Goal: Complete application form

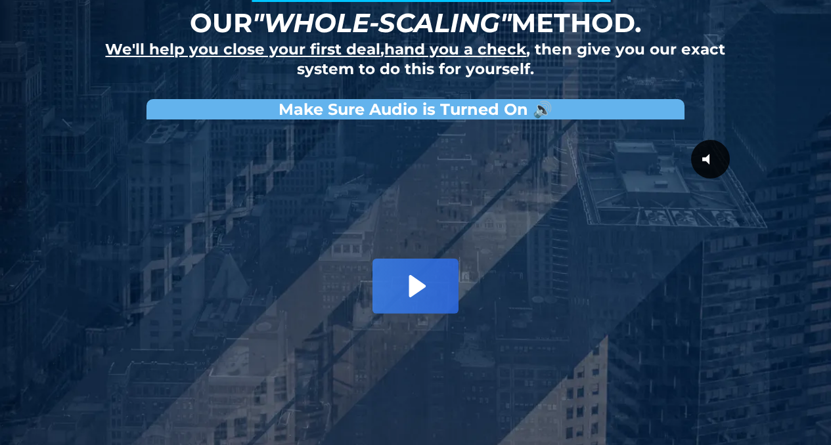
scroll to position [169, 0]
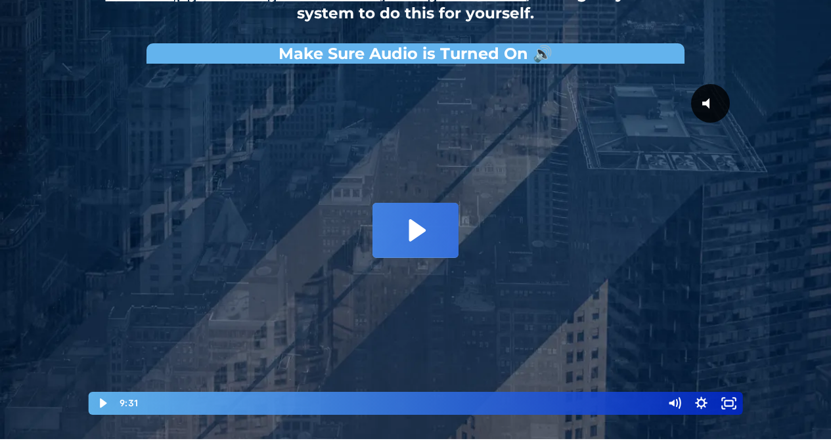
click at [394, 226] on icon "Play Video: David Choi - Whole-Scaling VSL V.2 (short)" at bounding box center [414, 230] width 85 height 54
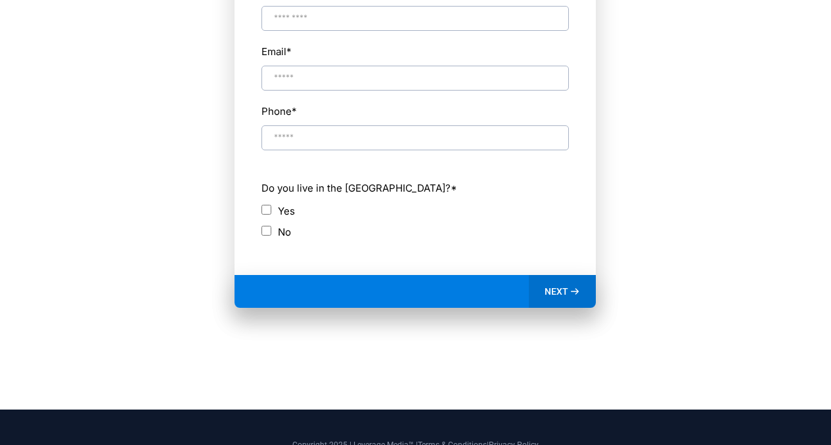
scroll to position [645, 0]
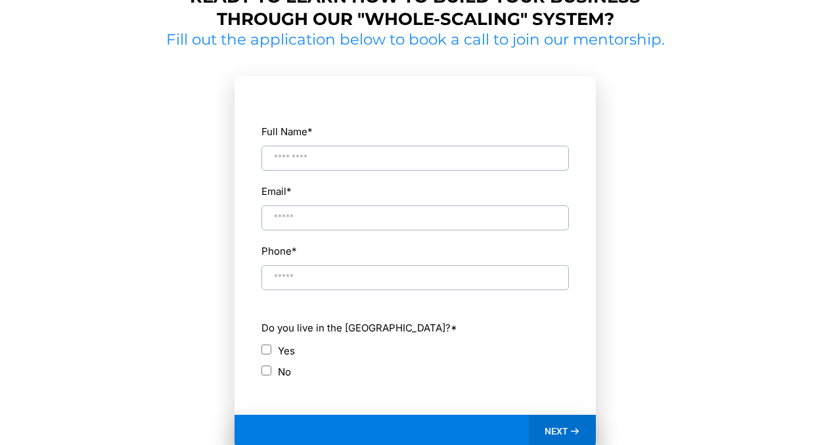
click at [318, 156] on input "Full Name *" at bounding box center [414, 158] width 307 height 25
type input "**********"
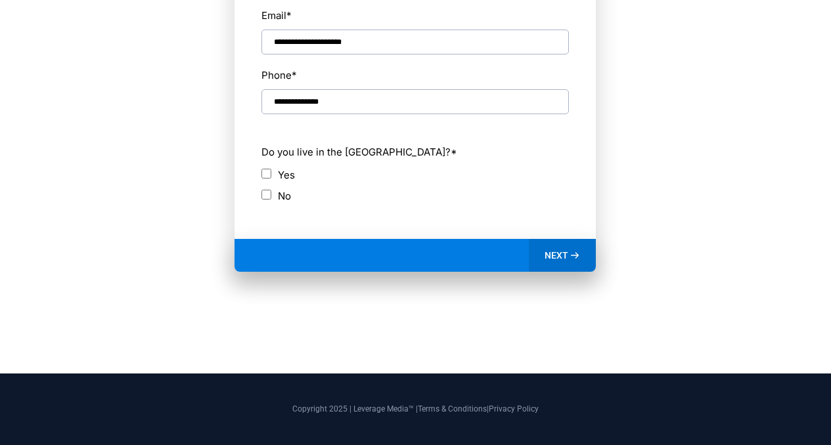
scroll to position [821, 0]
click at [571, 256] on icon at bounding box center [574, 255] width 11 height 11
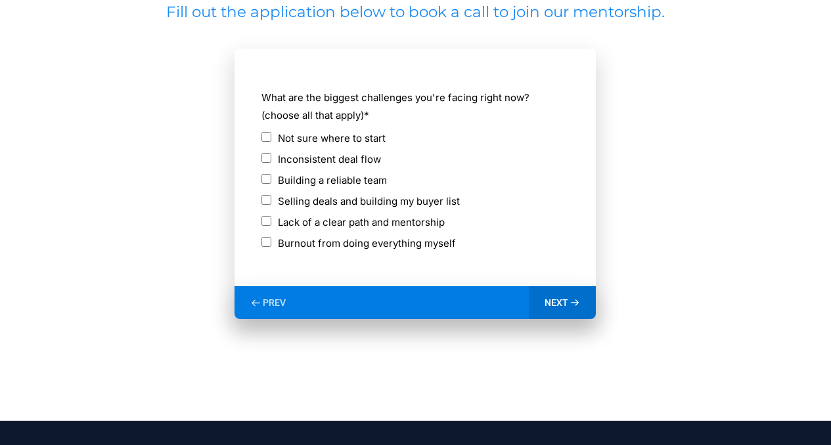
click at [580, 294] on div "NEXT" at bounding box center [563, 302] width 68 height 33
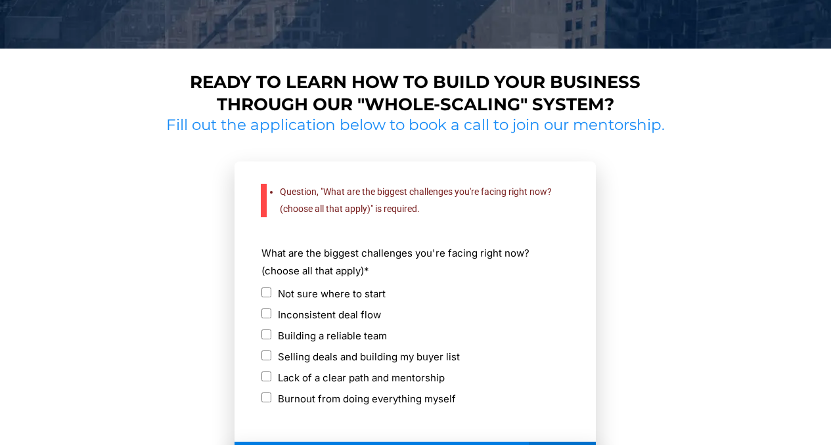
scroll to position [775, 0]
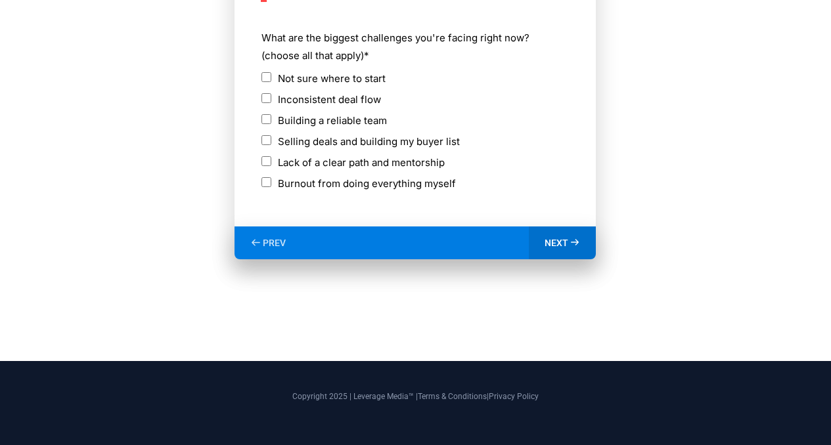
click at [567, 245] on span "NEXT" at bounding box center [556, 243] width 24 height 12
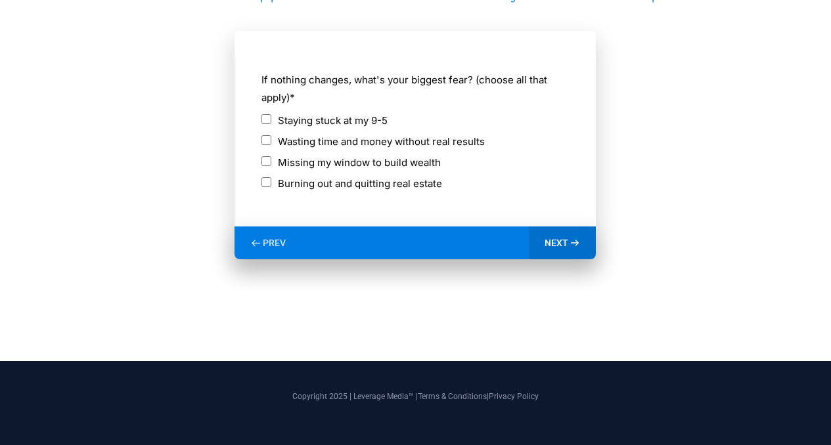
scroll to position [691, 0]
click at [569, 246] on icon at bounding box center [574, 243] width 11 height 11
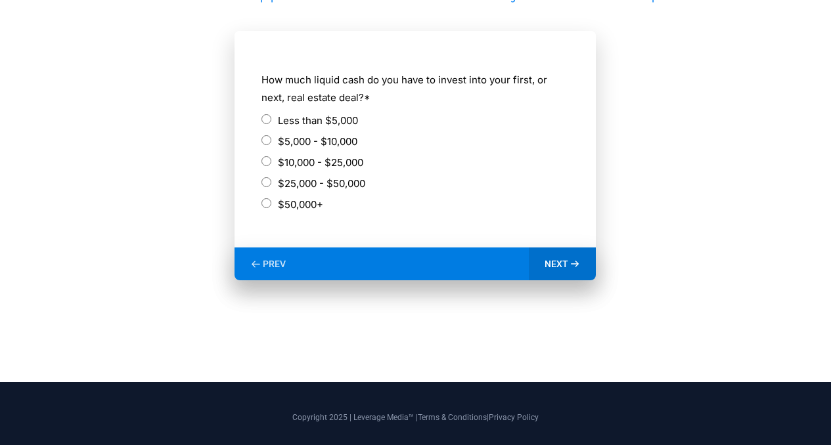
click at [567, 256] on div "NEXT" at bounding box center [563, 264] width 68 height 33
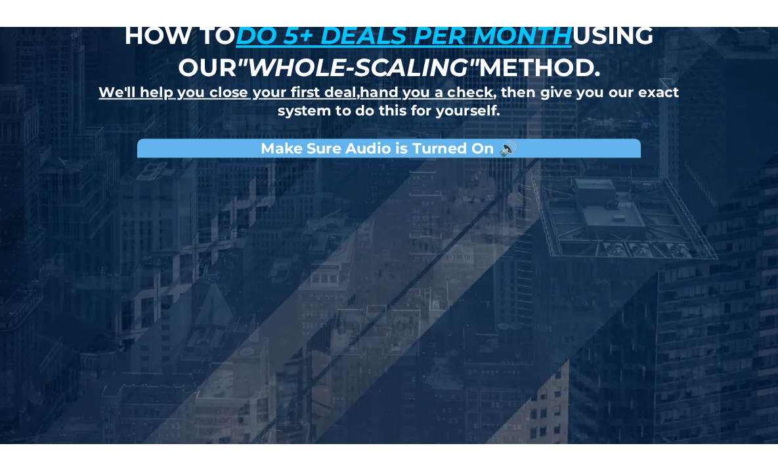
scroll to position [0, 0]
